Goal: Task Accomplishment & Management: Use online tool/utility

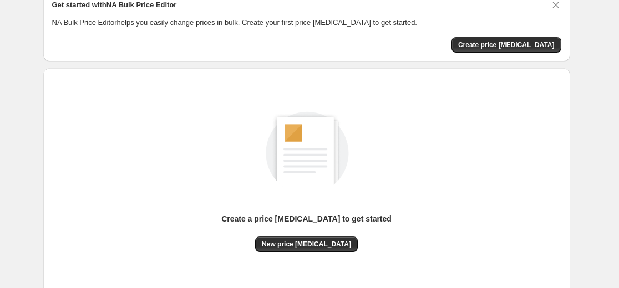
scroll to position [127, 0]
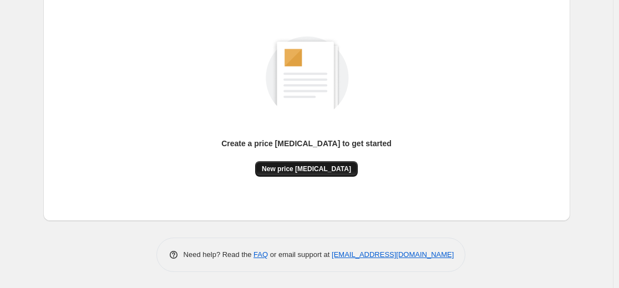
click at [312, 161] on button "New price change job" at bounding box center [306, 169] width 103 height 16
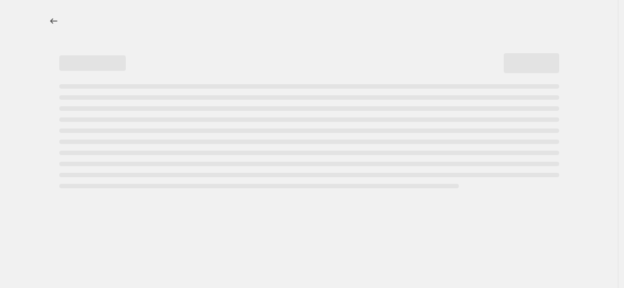
select select "percentage"
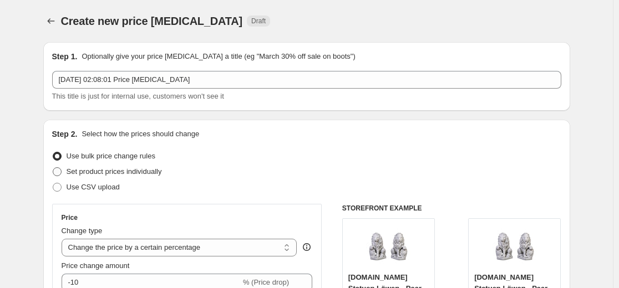
scroll to position [222, 0]
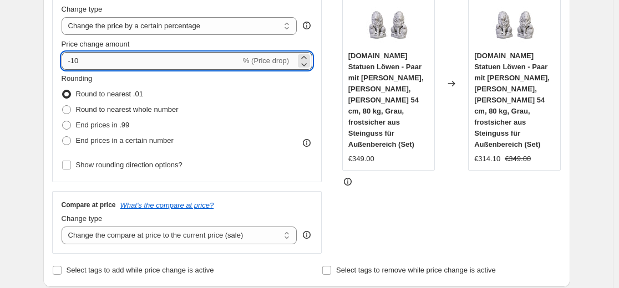
click at [119, 67] on input "-10" at bounding box center [151, 61] width 179 height 18
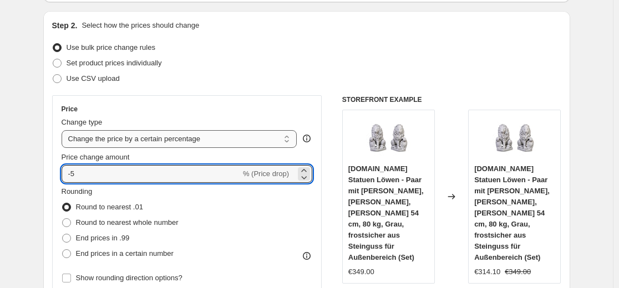
scroll to position [166, 0]
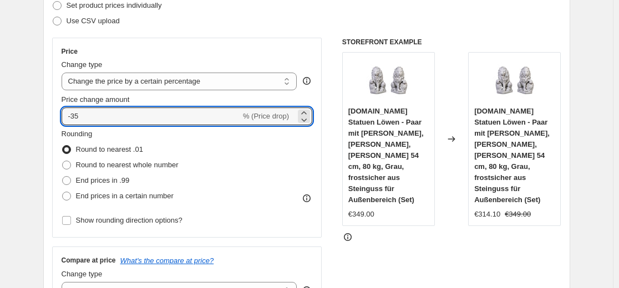
type input "-35"
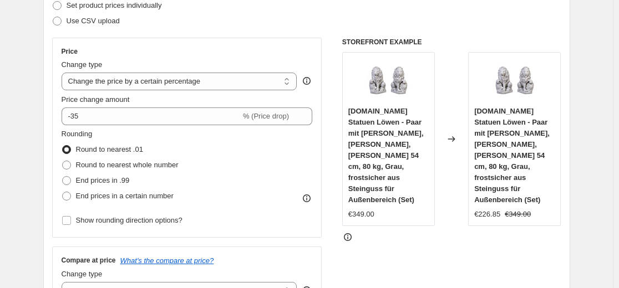
click at [185, 30] on div "Step 2. Select how the prices should change Use bulk price change rules Set pro…" at bounding box center [306, 148] width 509 height 372
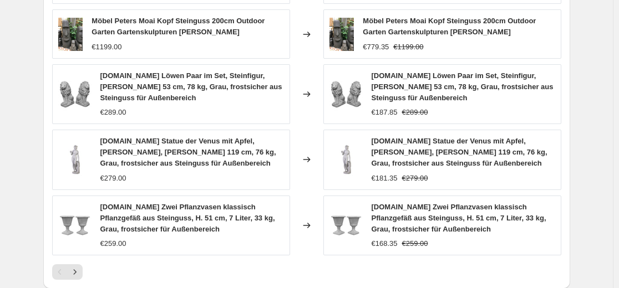
scroll to position [776, 0]
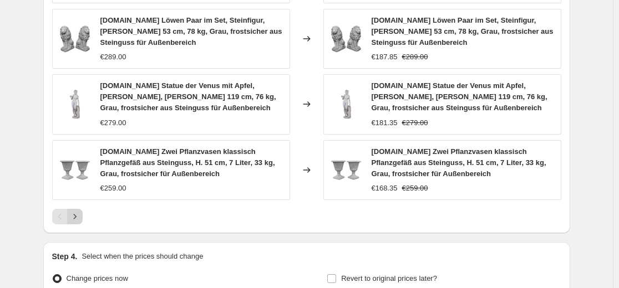
click at [80, 211] on icon "Next" at bounding box center [74, 216] width 11 height 11
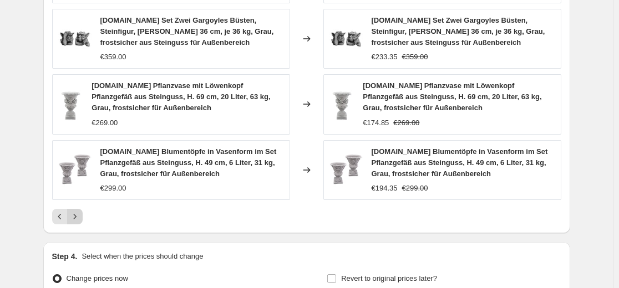
click at [80, 221] on icon "Next" at bounding box center [74, 216] width 11 height 11
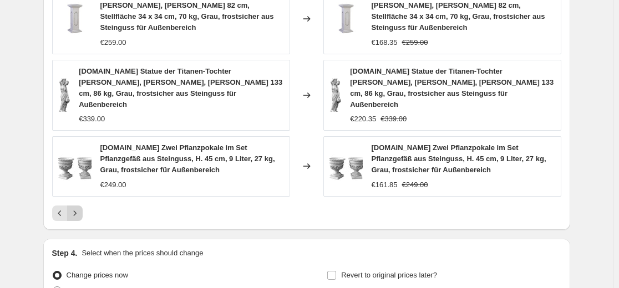
click at [78, 208] on icon "Next" at bounding box center [74, 213] width 11 height 11
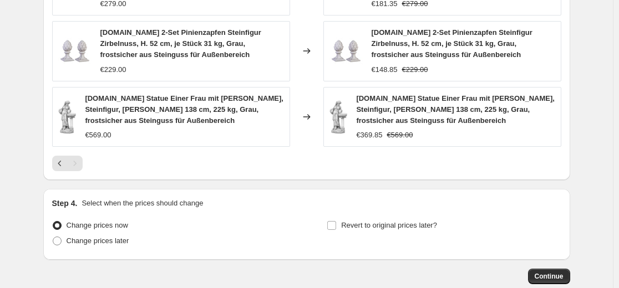
scroll to position [832, 0]
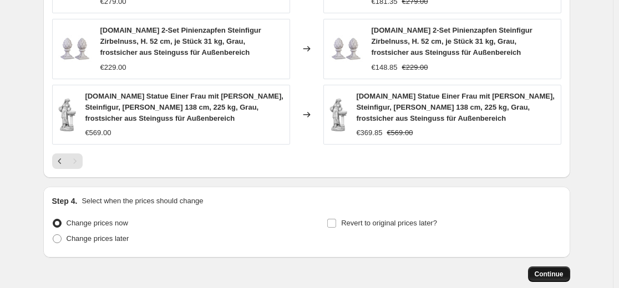
click at [552, 277] on span "Continue" at bounding box center [549, 274] width 29 height 9
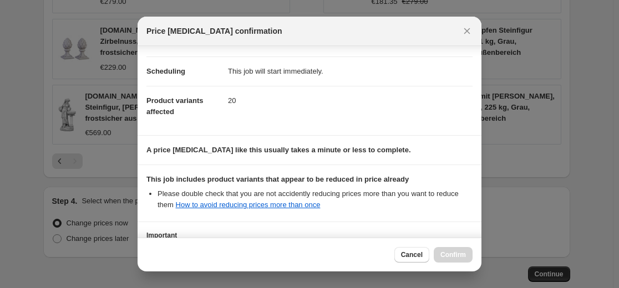
scroll to position [179, 0]
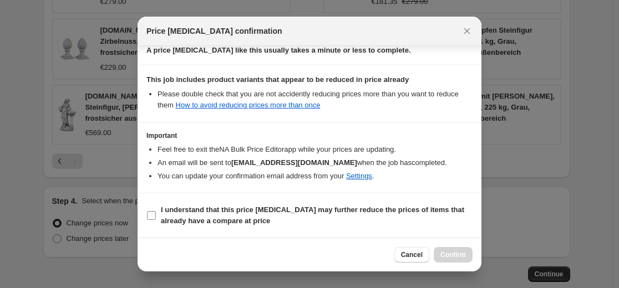
click at [385, 212] on b "I understand that this price change job may further reduce the prices of items …" at bounding box center [312, 215] width 303 height 19
click at [156, 212] on input "I understand that this price change job may further reduce the prices of items …" at bounding box center [151, 215] width 9 height 9
checkbox input "true"
click at [445, 252] on span "Confirm" at bounding box center [453, 255] width 26 height 9
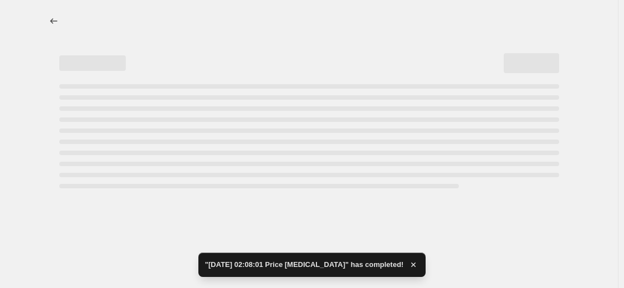
select select "percentage"
